Goal: Task Accomplishment & Management: Use online tool/utility

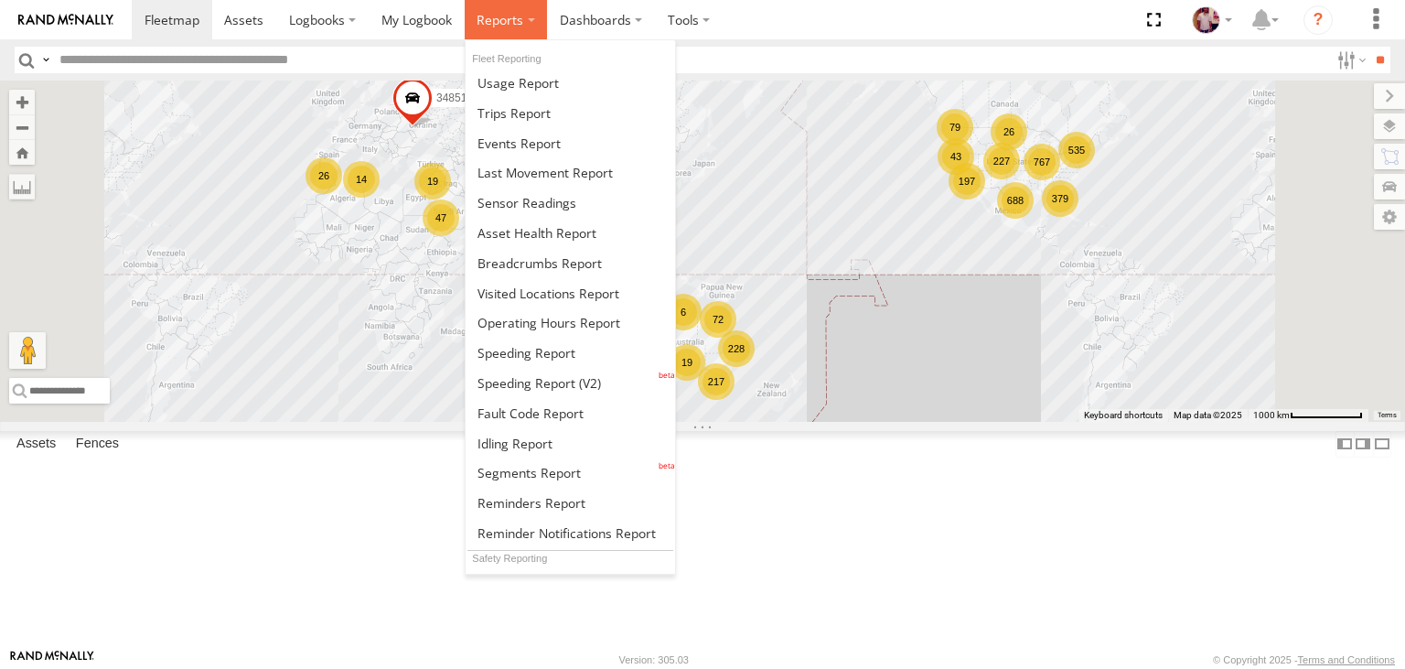
click at [497, 22] on span at bounding box center [500, 19] width 47 height 17
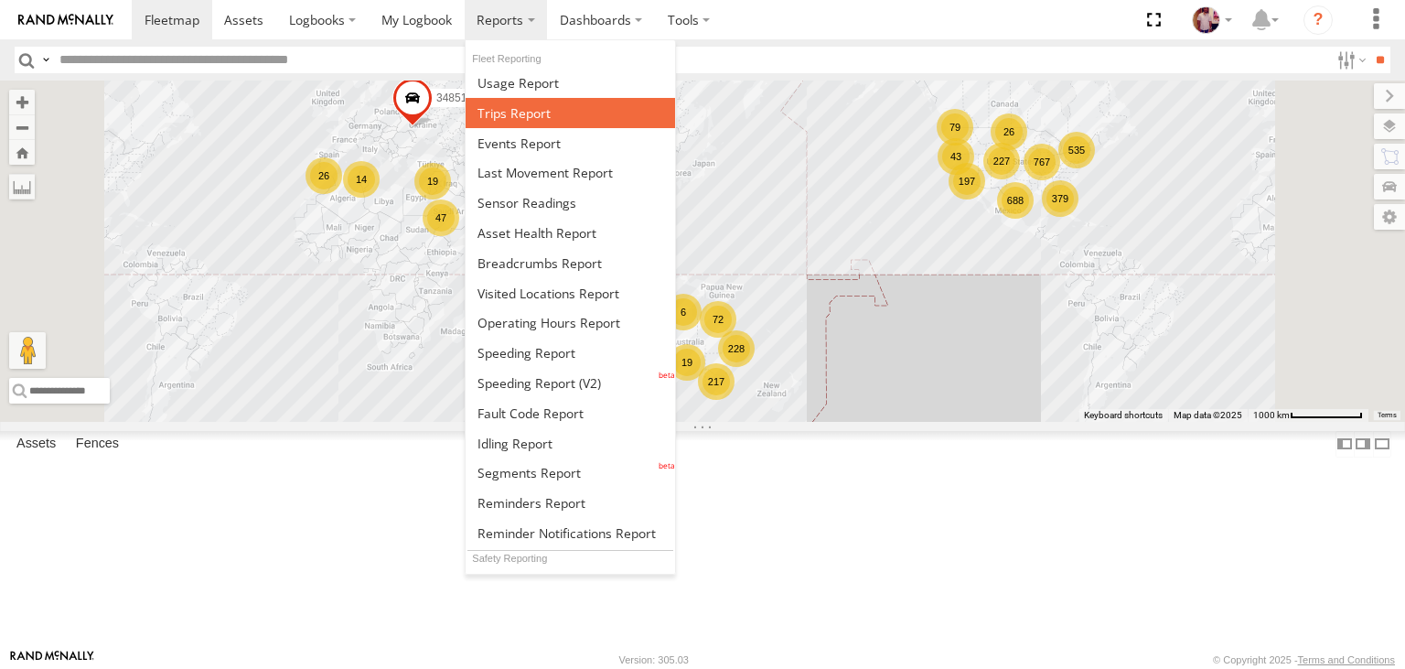
click at [514, 125] on link at bounding box center [571, 113] width 210 height 30
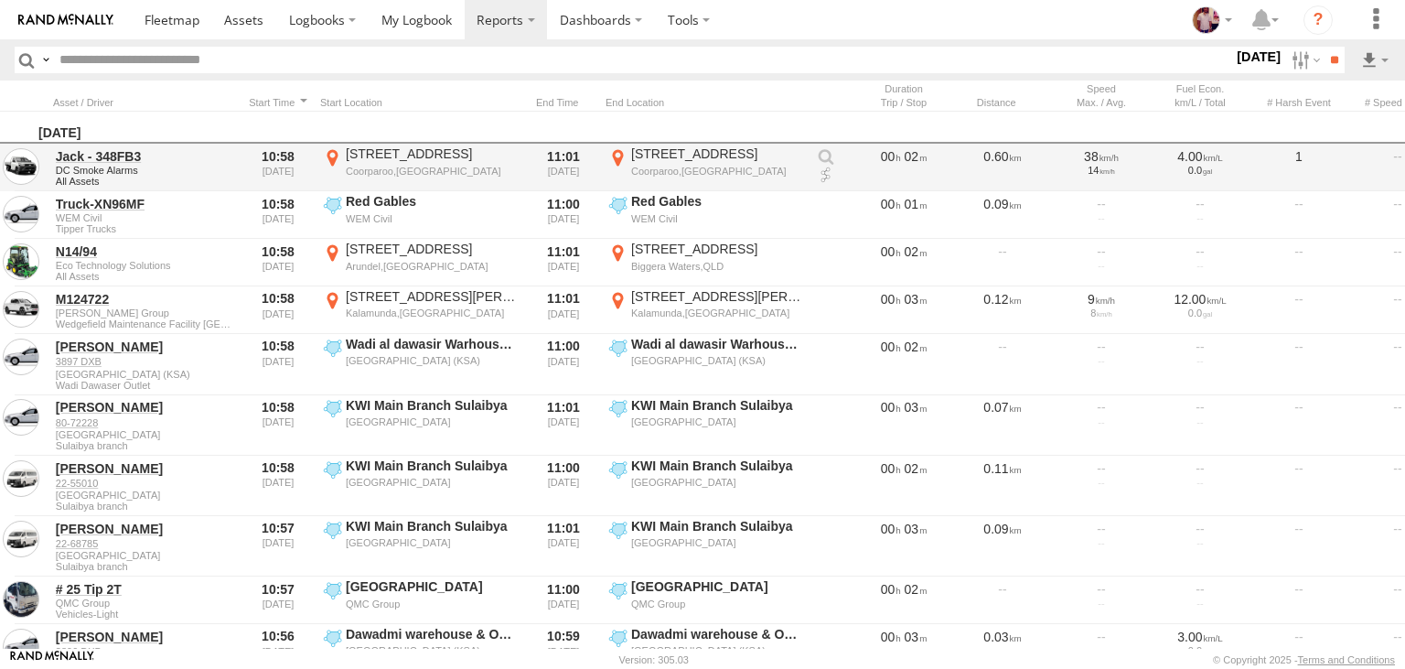
scroll to position [0, 424]
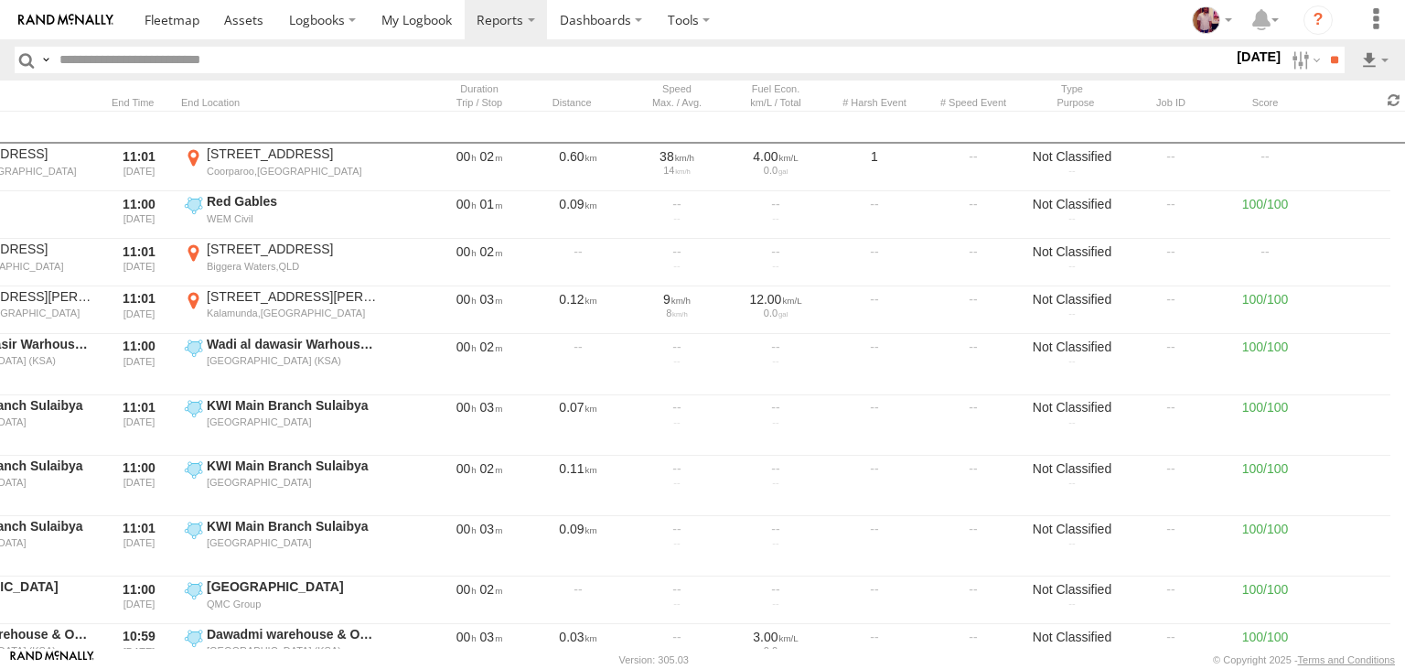
click at [1400, 97] on span at bounding box center [1394, 99] width 22 height 17
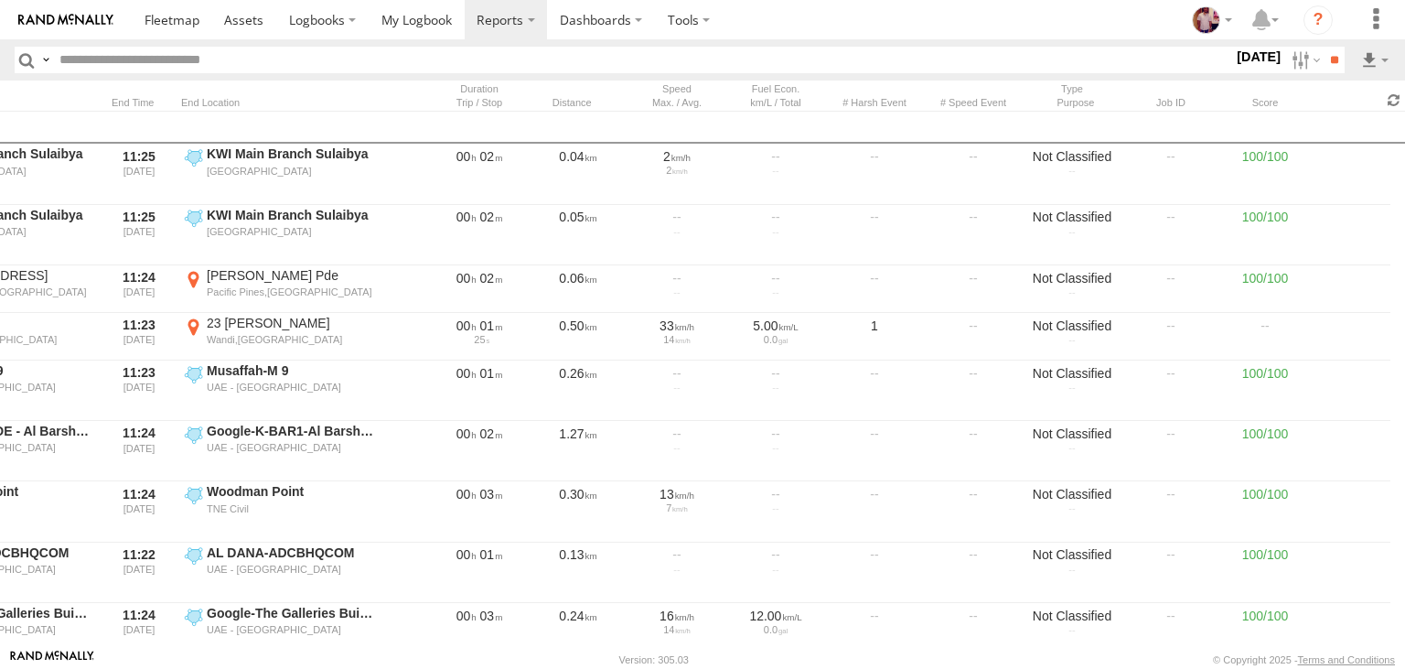
click at [1393, 101] on span at bounding box center [1394, 99] width 22 height 17
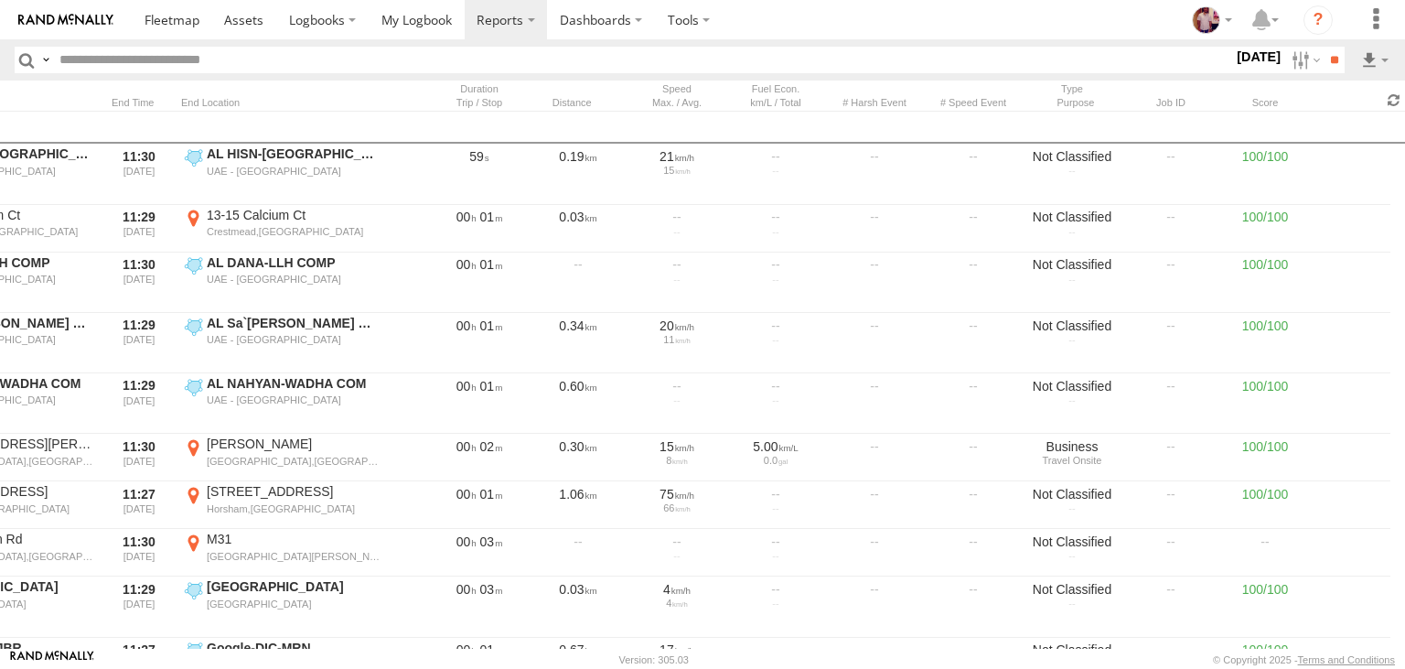
click at [1394, 98] on span at bounding box center [1394, 99] width 22 height 17
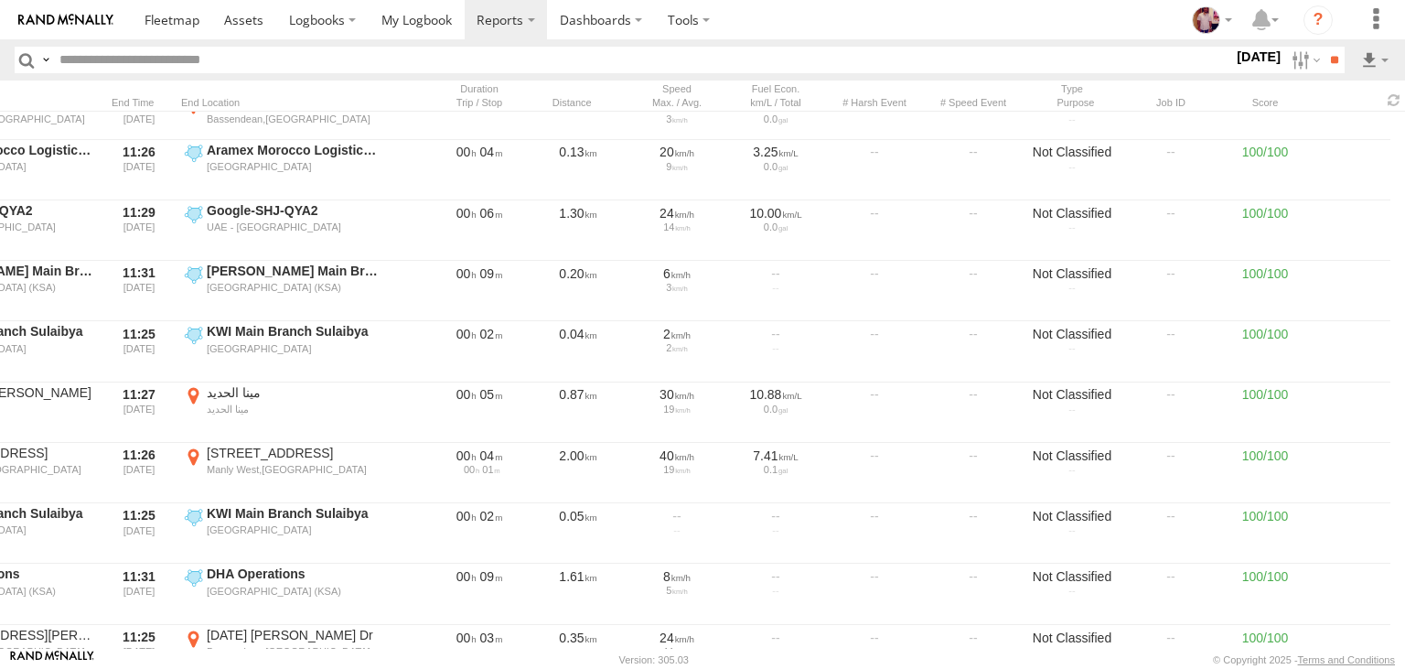
scroll to position [4024, 0]
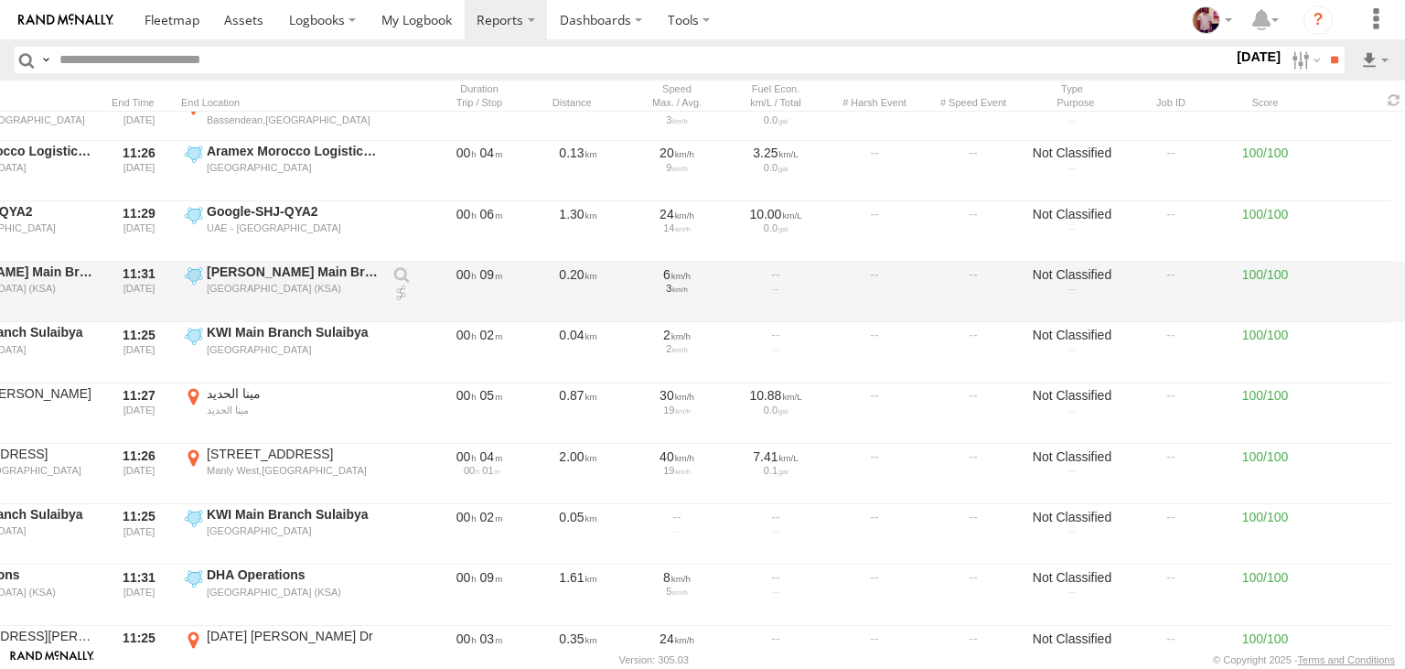
click at [401, 278] on link at bounding box center [401, 275] width 18 height 18
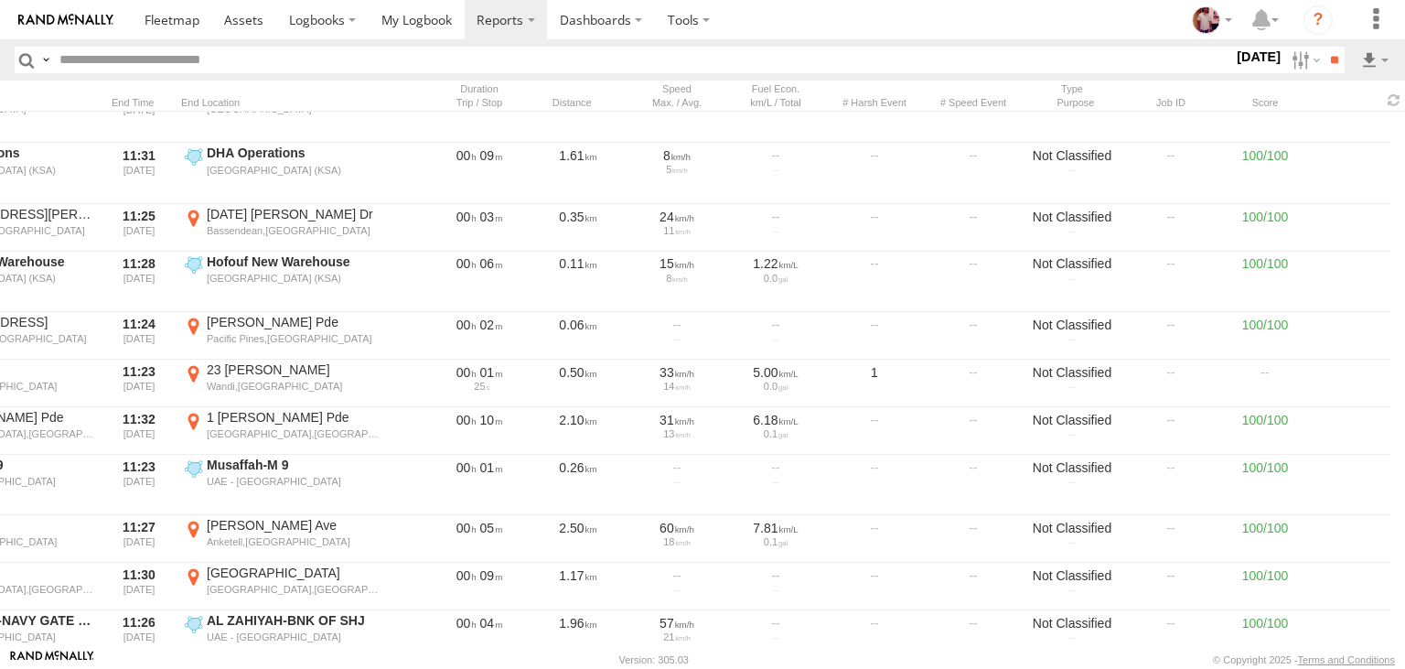
scroll to position [4450, 0]
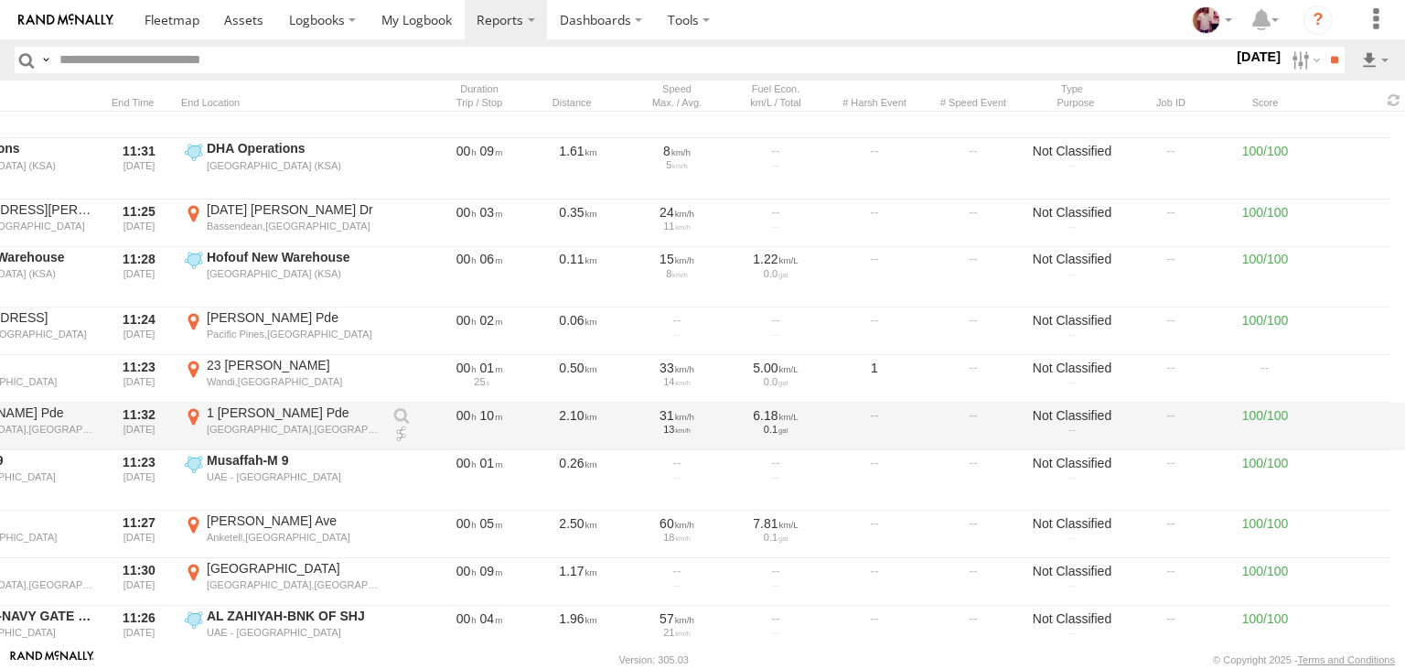
click at [400, 414] on link at bounding box center [401, 416] width 18 height 18
